Goal: Use online tool/utility: Utilize a website feature to perform a specific function

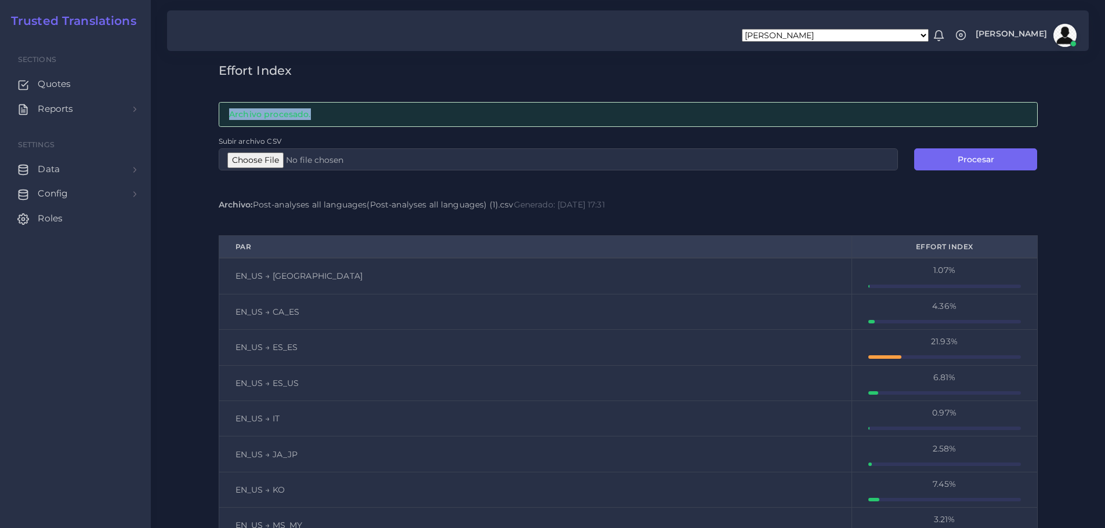
drag, startPoint x: 309, startPoint y: 109, endPoint x: 176, endPoint y: 121, distance: 132.8
click at [176, 121] on div "Effort Index Archivo procesado. Subir archivo CSV Procesar Archivo: Post-analys…" at bounding box center [628, 366] width 954 height 732
click at [766, 186] on div "Effort Index Archivo procesado. Subir archivo CSV Procesar Archivo: Post-analys…" at bounding box center [628, 397] width 835 height 669
click at [46, 217] on span "Roles" at bounding box center [53, 218] width 25 height 13
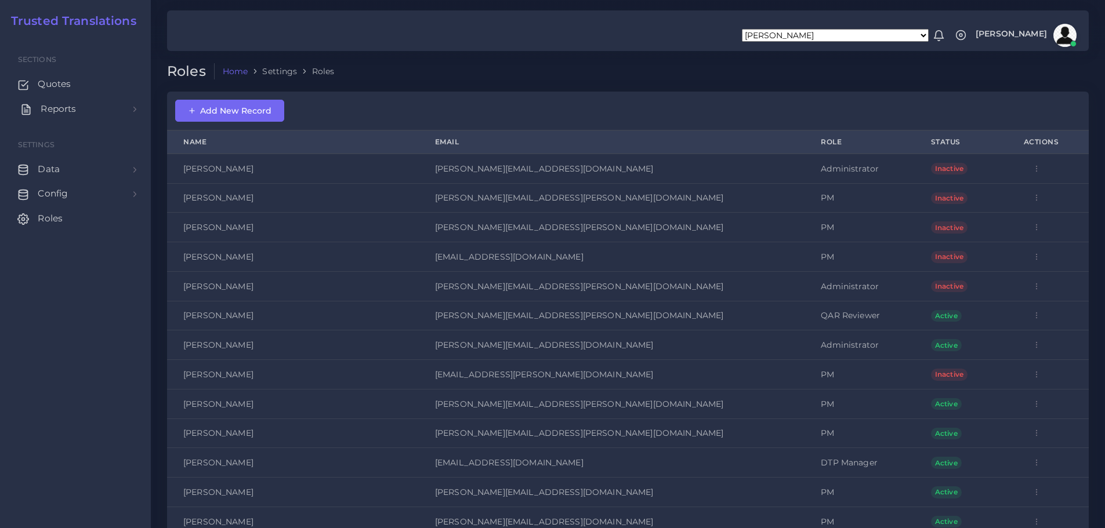
click at [54, 107] on span "Reports" at bounding box center [58, 109] width 35 height 13
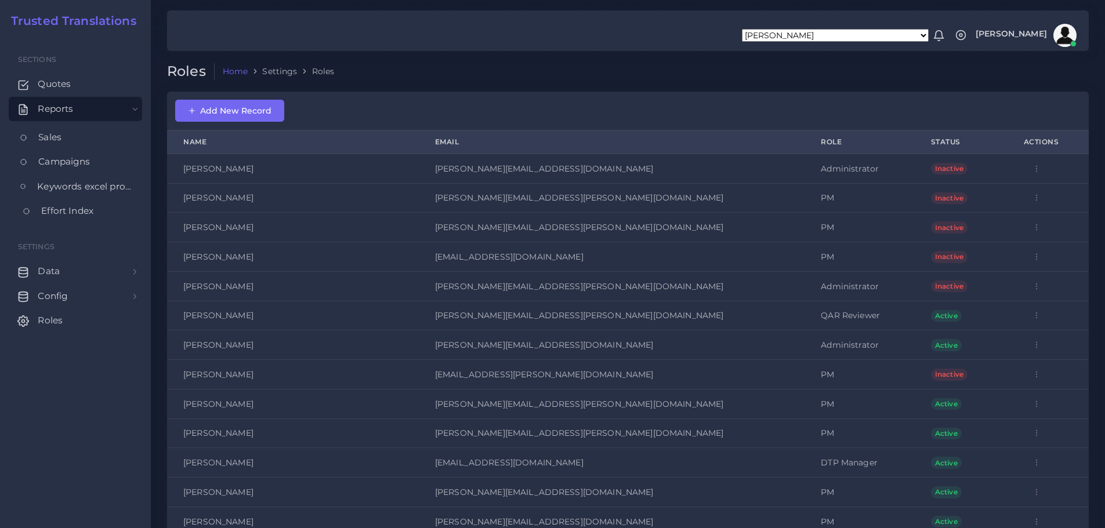
click at [55, 205] on span "Effort Index" at bounding box center [67, 211] width 52 height 13
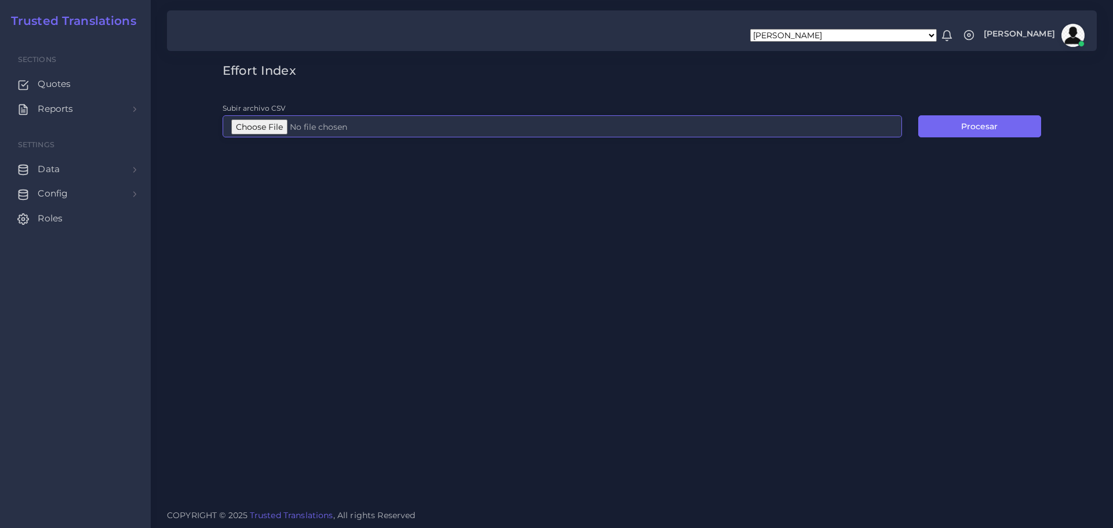
click at [251, 126] on input "Subir archivo CSV" at bounding box center [563, 126] width 680 height 22
type input "C:\fakepath\Post-analyses all languages(Post-analyses all languages).csv"
click at [971, 124] on button "Procesar" at bounding box center [980, 126] width 123 height 22
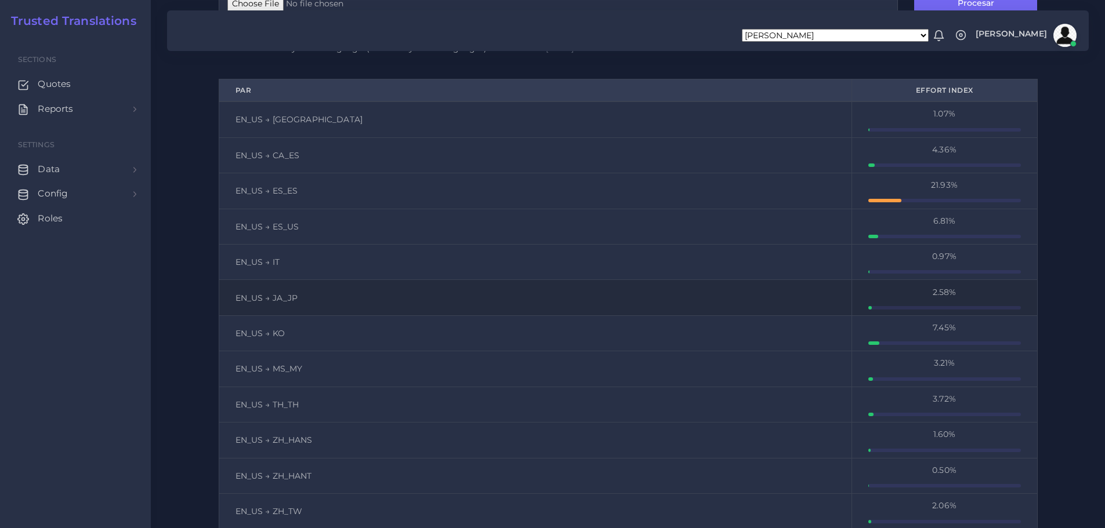
scroll to position [115, 0]
